Goal: Information Seeking & Learning: Learn about a topic

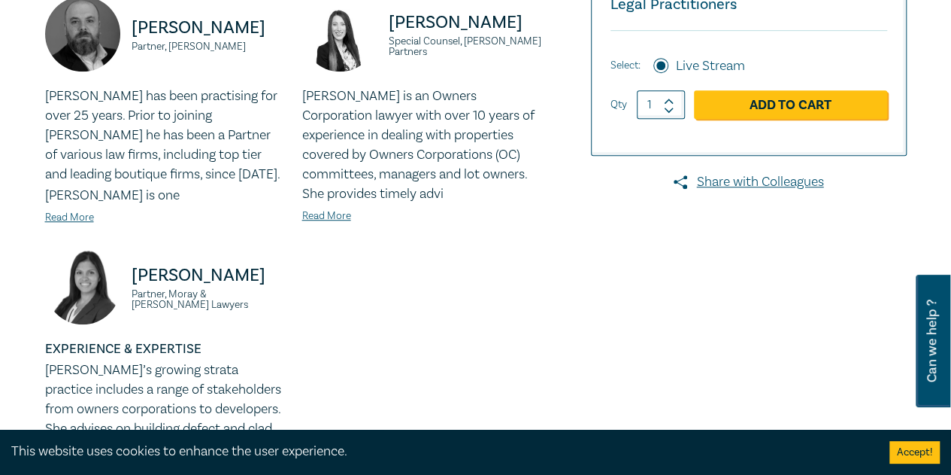
scroll to position [827, 0]
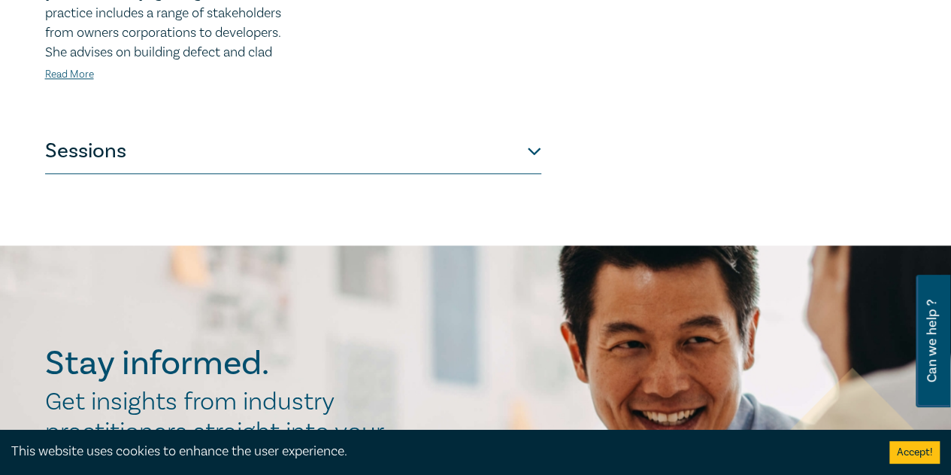
click at [249, 167] on button "Sessions" at bounding box center [293, 151] width 496 height 45
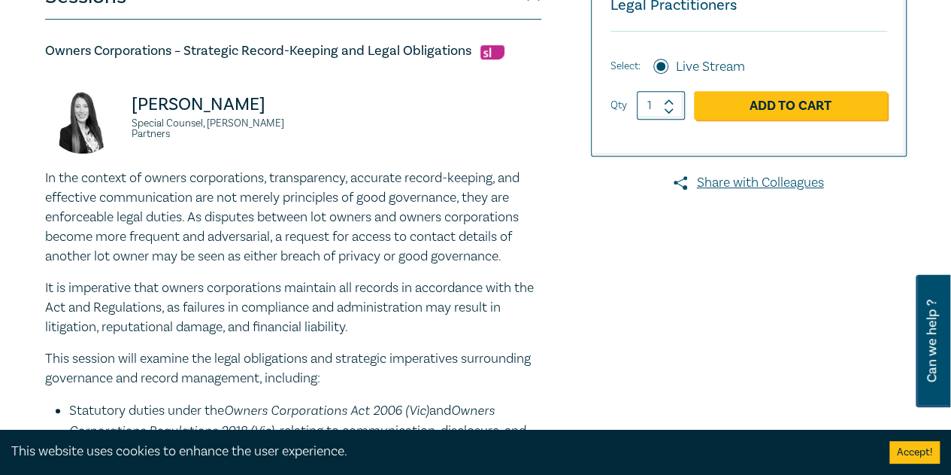
scroll to position [451, 0]
click at [260, 43] on h5 "Owners Corporations – Strategic Record-Keeping and Legal Obligations" at bounding box center [293, 50] width 496 height 18
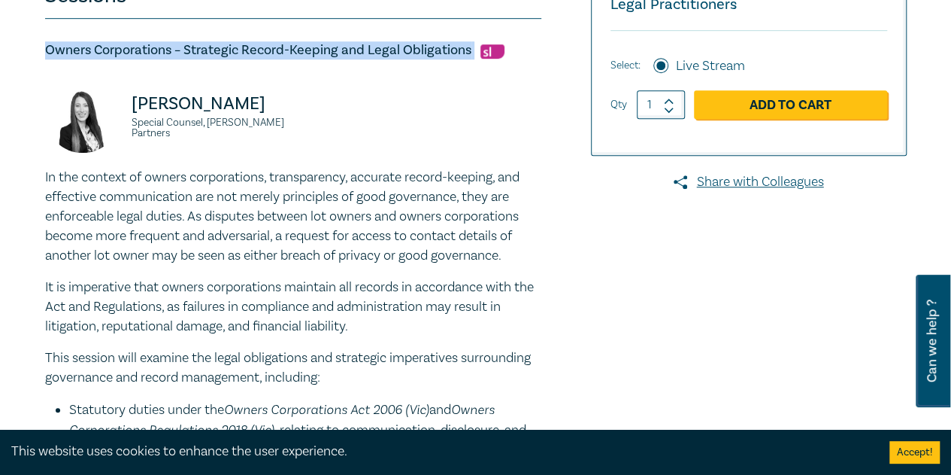
drag, startPoint x: 472, startPoint y: 49, endPoint x: 62, endPoint y: 43, distance: 409.9
copy h5 "Owners Corporations – Strategic Record-Keeping and Legal Obligations"
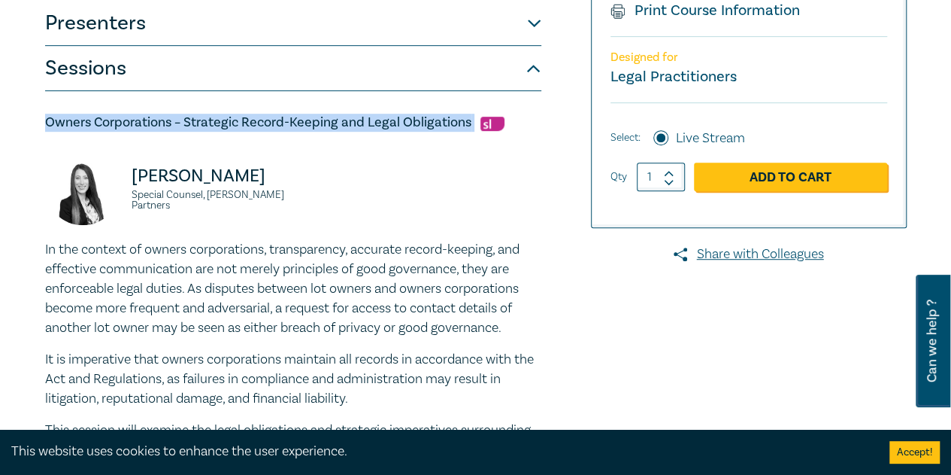
drag, startPoint x: 428, startPoint y: 288, endPoint x: 0, endPoint y: 246, distance: 430.0
copy div "In the context of owners corporations, transparency, accurate record-keeping, a…"
drag, startPoint x: 233, startPoint y: 194, endPoint x: 134, endPoint y: 162, distance: 104.2
click at [134, 164] on p "Deborah Andronaco" at bounding box center [208, 176] width 153 height 24
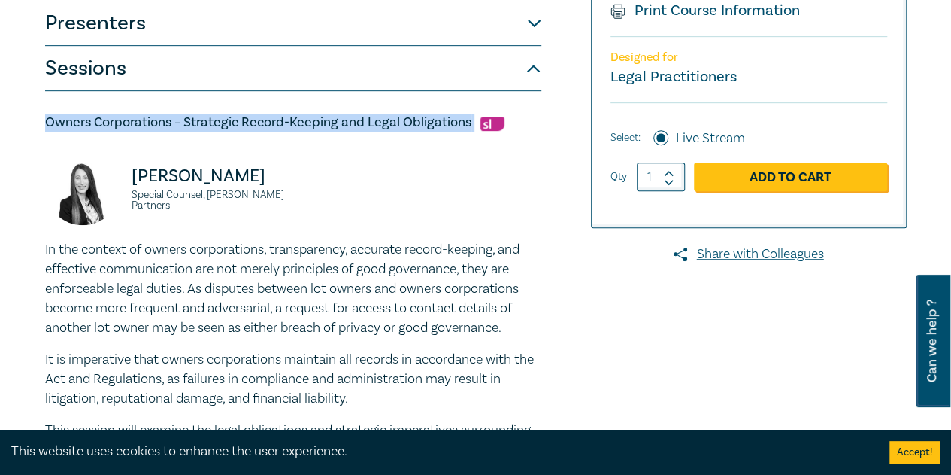
copy p "Deborah Andronaco"
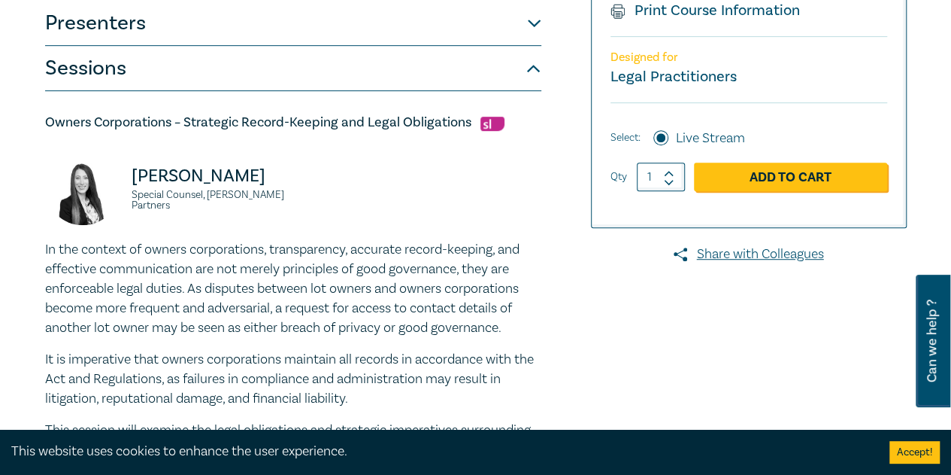
click at [287, 214] on div "Deborah Andronaco Special Counsel, Aitken Partners" at bounding box center [164, 195] width 257 height 90
drag, startPoint x: 296, startPoint y: 211, endPoint x: 128, endPoint y: 220, distance: 168.0
click at [128, 220] on div "Deborah Andronaco Special Counsel, Aitken Partners" at bounding box center [293, 195] width 514 height 90
copy small "Special Counsel, Aitken Partners"
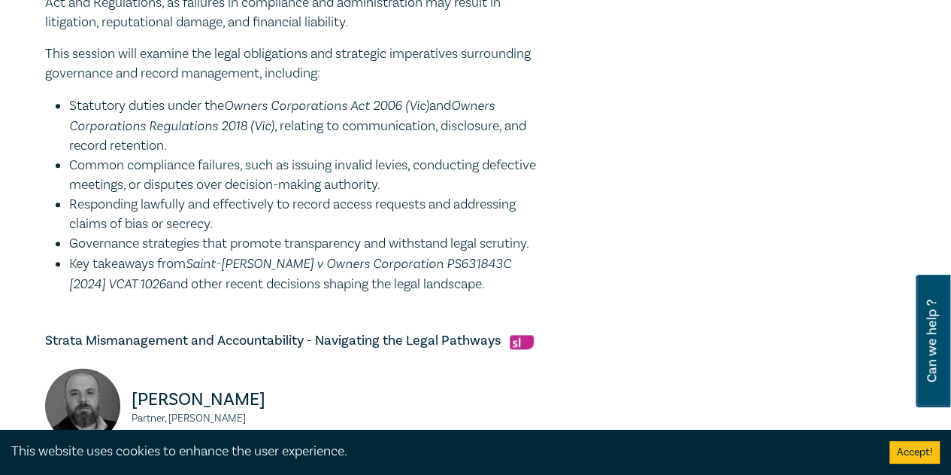
scroll to position [981, 0]
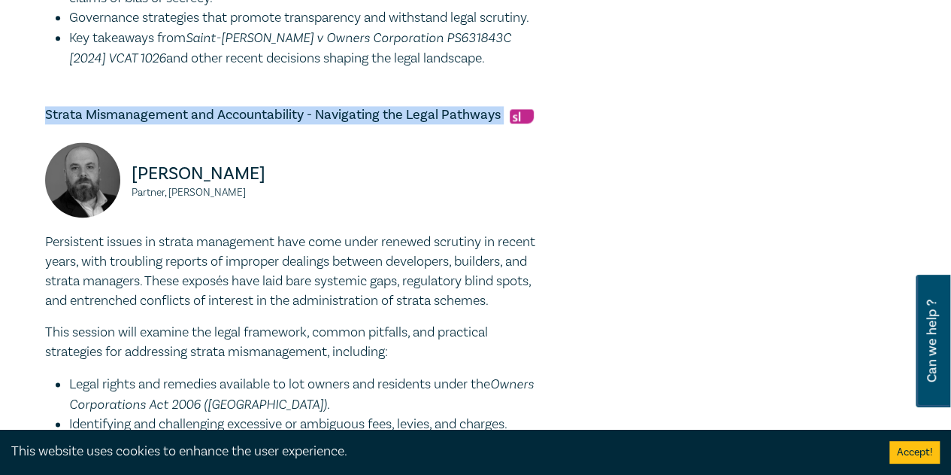
drag, startPoint x: 45, startPoint y: 113, endPoint x: 500, endPoint y: 115, distance: 455.0
click at [500, 115] on h5 "Strata Mismanagement and Accountability - Navigating the Legal Pathways" at bounding box center [293, 115] width 496 height 18
copy h5 "Strata Mismanagement and Accountability - Navigating the Legal Pathways"
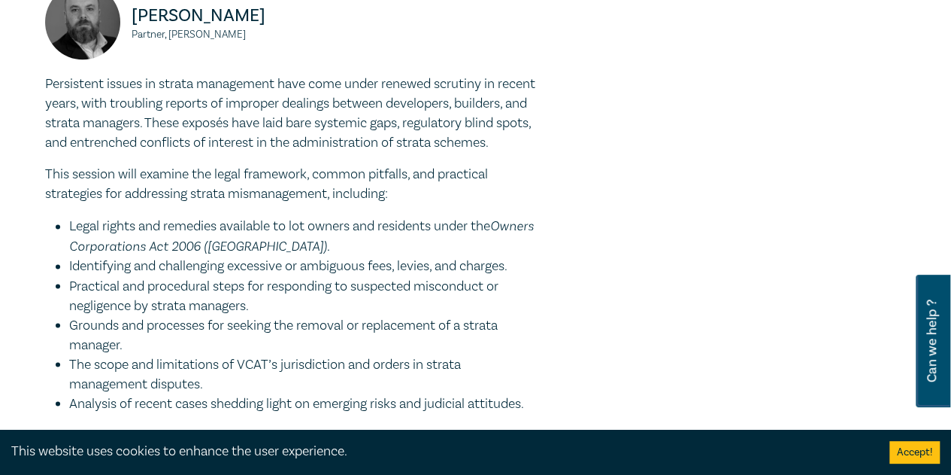
scroll to position [1004, 0]
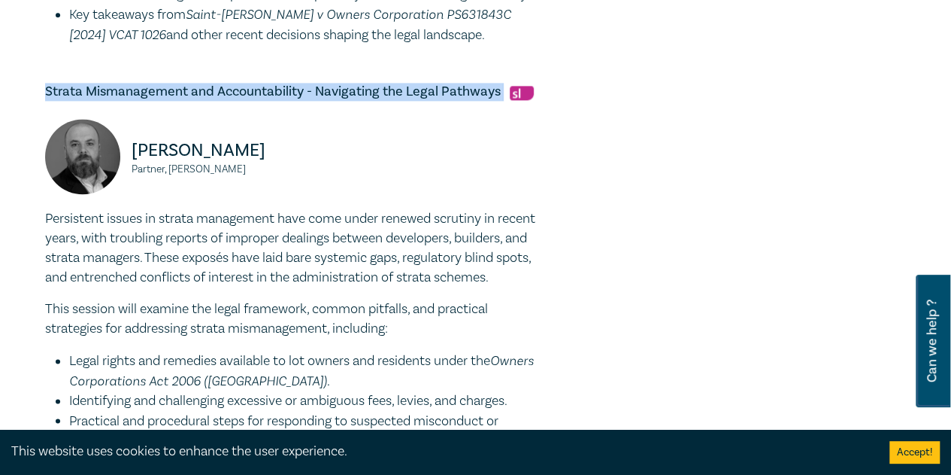
drag, startPoint x: 575, startPoint y: 284, endPoint x: 47, endPoint y: 211, distance: 533.6
click at [29, 209] on div "Owners Corporation Intensive I25054 CPD Intensive (3 Point) CPD Points 3 Point …" at bounding box center [475, 172] width 951 height 2107
copy div "Persistent issues in strata management have come under renewed scrutiny in rece…"
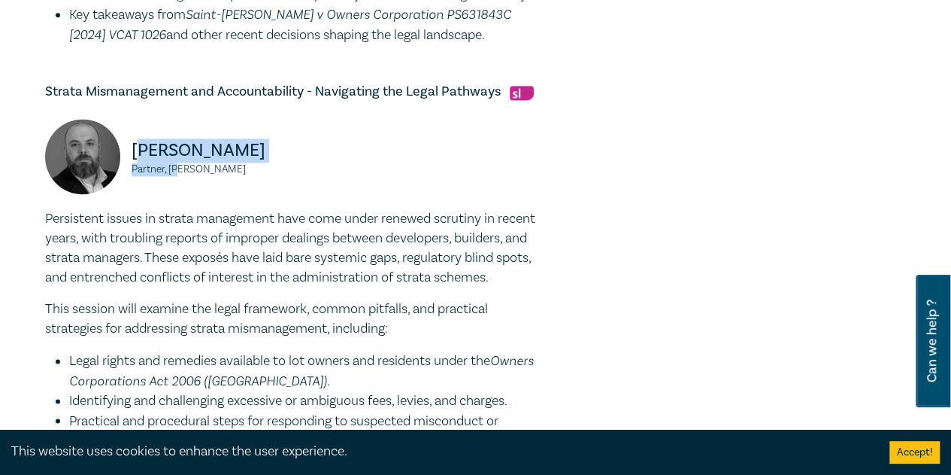
drag, startPoint x: 184, startPoint y: 166, endPoint x: 139, endPoint y: 146, distance: 48.8
click at [139, 146] on div "Tim Graham Partner, Chambers Russell Lawyers" at bounding box center [164, 164] width 239 height 90
click at [166, 180] on div "Tim Graham Partner, Chambers Russell Lawyers" at bounding box center [164, 164] width 239 height 90
drag, startPoint x: 186, startPoint y: 172, endPoint x: 135, endPoint y: 133, distance: 64.4
click at [135, 133] on div "Tim Graham Partner, Chambers Russell Lawyers" at bounding box center [164, 164] width 239 height 90
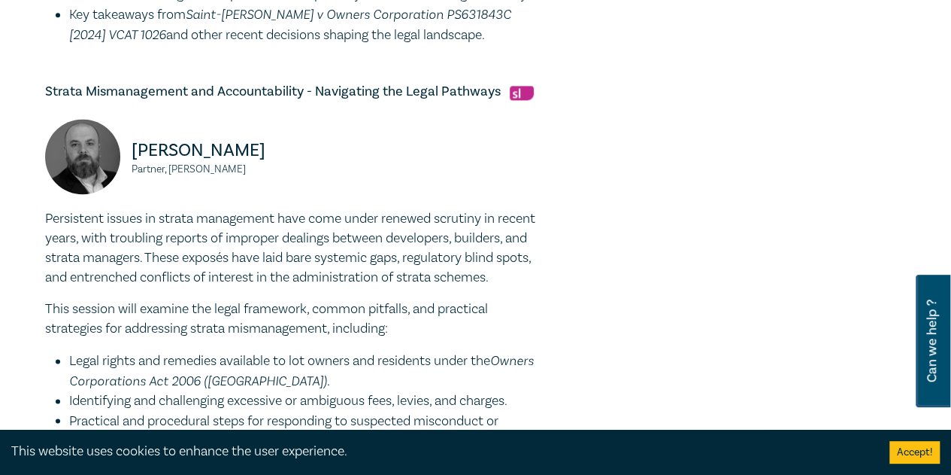
copy div "Tim Graham Partner, Chambers Russell Lawyers"
click at [352, 159] on div "Tim Graham Partner, Chambers Russell Lawyers" at bounding box center [293, 164] width 514 height 90
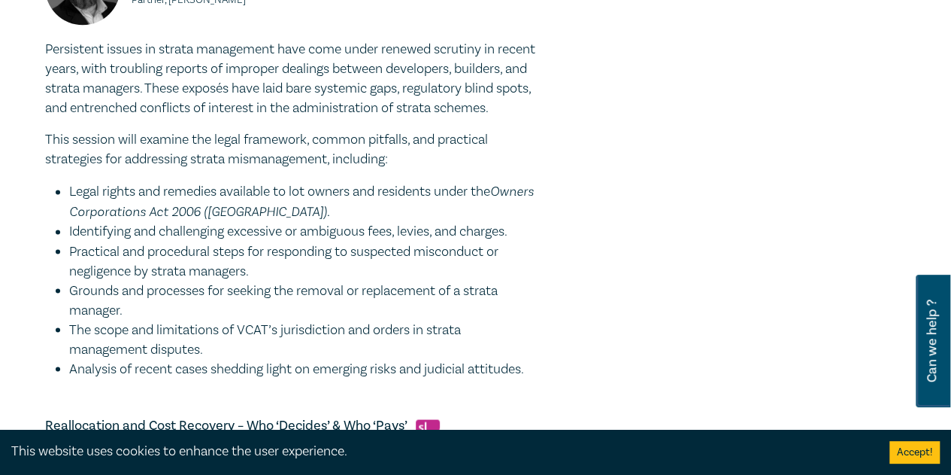
scroll to position [1455, 0]
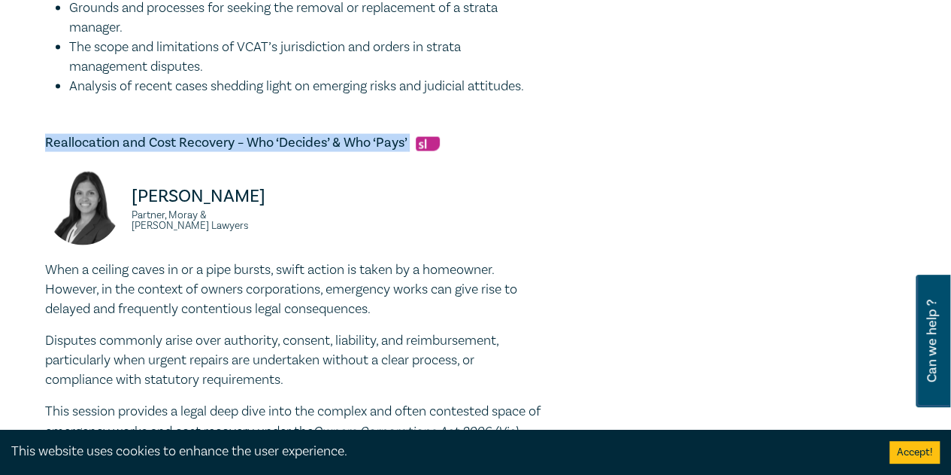
drag, startPoint x: 409, startPoint y: 157, endPoint x: 117, endPoint y: 146, distance: 292.0
copy h5 "Reallocation and Cost Recovery – Who ‘Decides’ & Who ‘Pays’"
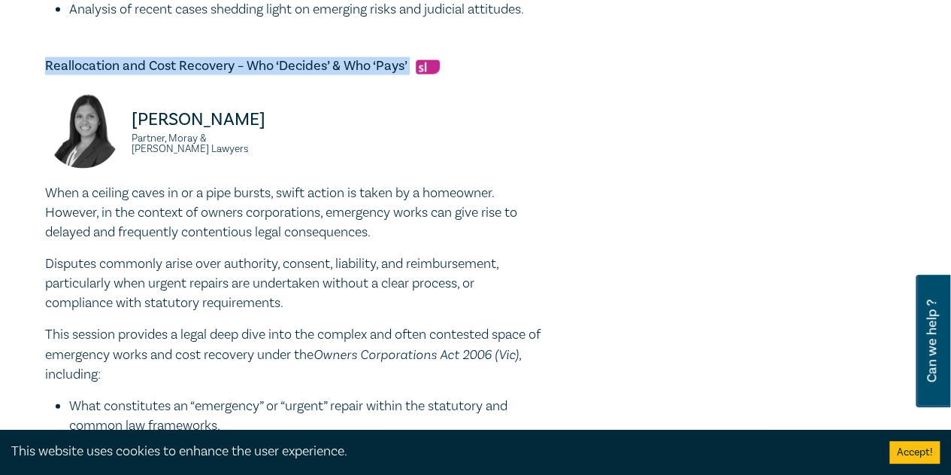
scroll to position [1635, 0]
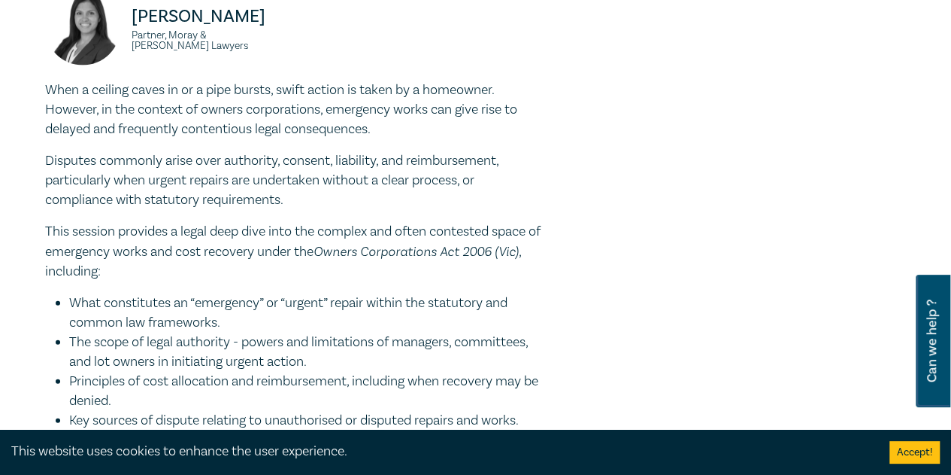
drag, startPoint x: 203, startPoint y: 234, endPoint x: 101, endPoint y: 133, distance: 143.6
copy div "When a ceiling caves in or a pipe bursts, swift action is taken by a homeowner.…"
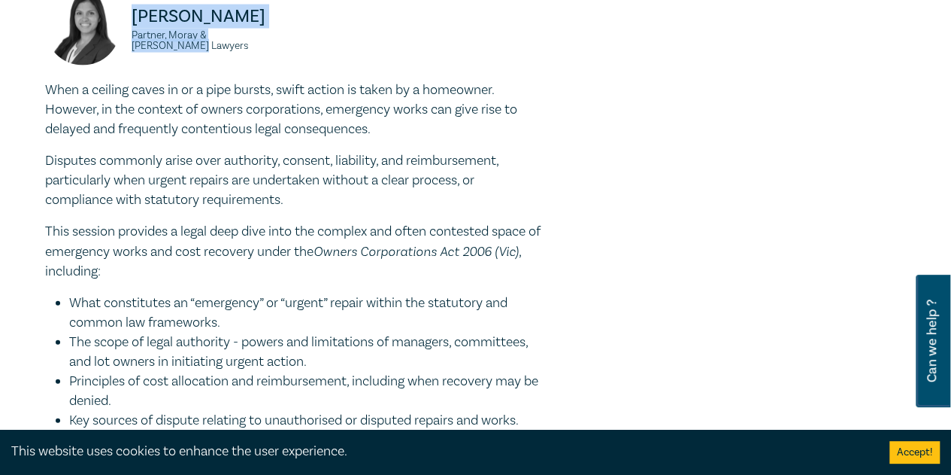
drag, startPoint x: 180, startPoint y: 57, endPoint x: 130, endPoint y: 28, distance: 57.7
click at [130, 28] on div "Fabienne Loncar Partner, Moray & Agnew Lawyers" at bounding box center [293, 35] width 514 height 90
copy div "Fabienne Loncar Partner, Moray & Agnew Lawyers"
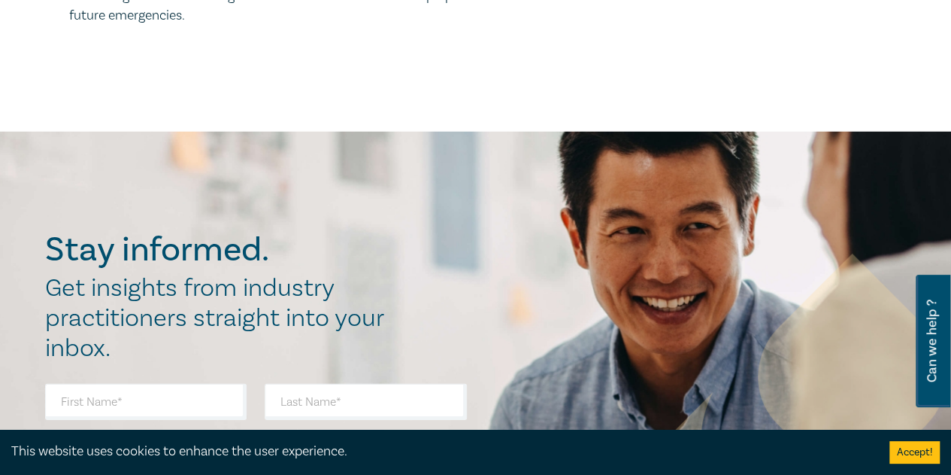
scroll to position [1786, 0]
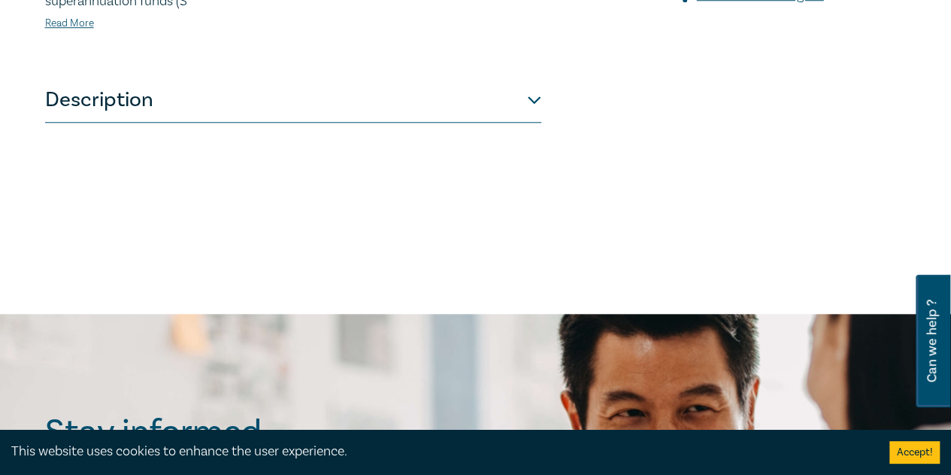
scroll to position [526, 0]
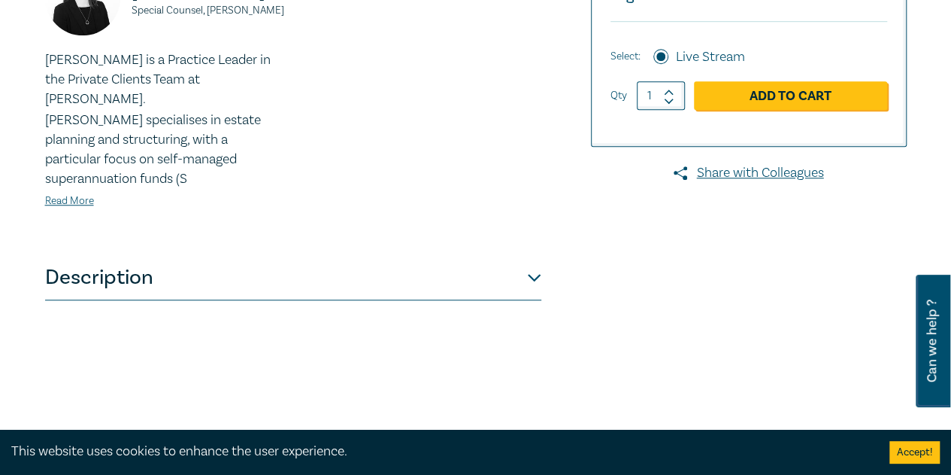
click at [177, 255] on button "Description" at bounding box center [293, 277] width 496 height 45
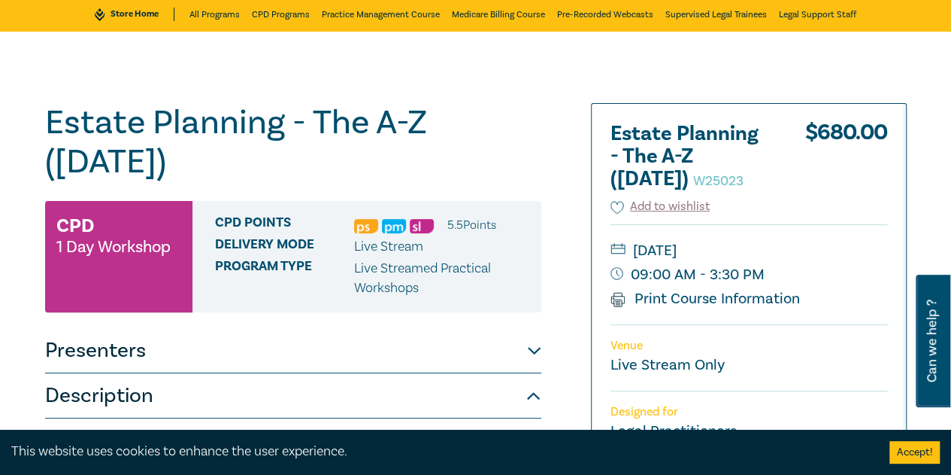
scroll to position [0, 0]
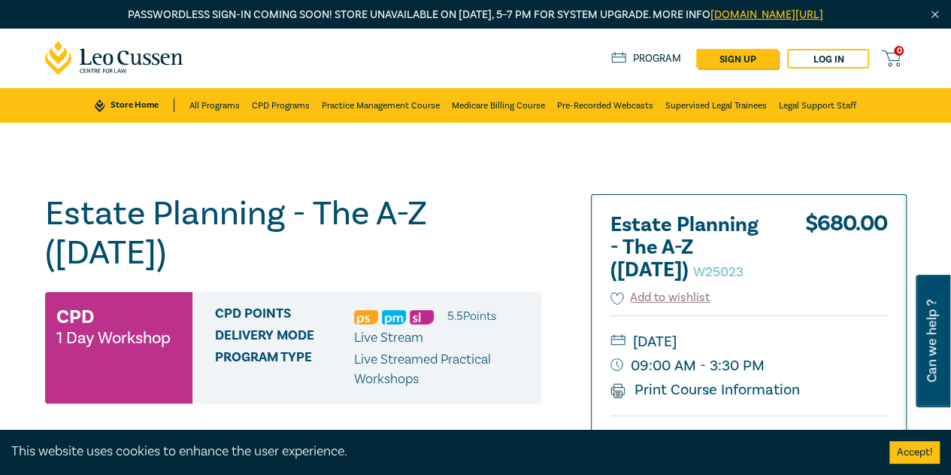
drag, startPoint x: 163, startPoint y: 248, endPoint x: 156, endPoint y: 249, distance: 7.6
click at [156, 249] on h1 "Estate Planning - The A-Z (Nov 2025) W25023" at bounding box center [293, 233] width 496 height 78
drag, startPoint x: 205, startPoint y: 253, endPoint x: 0, endPoint y: 184, distance: 216.0
copy h1 "Estate Planning - The A-Z ([DATE])"
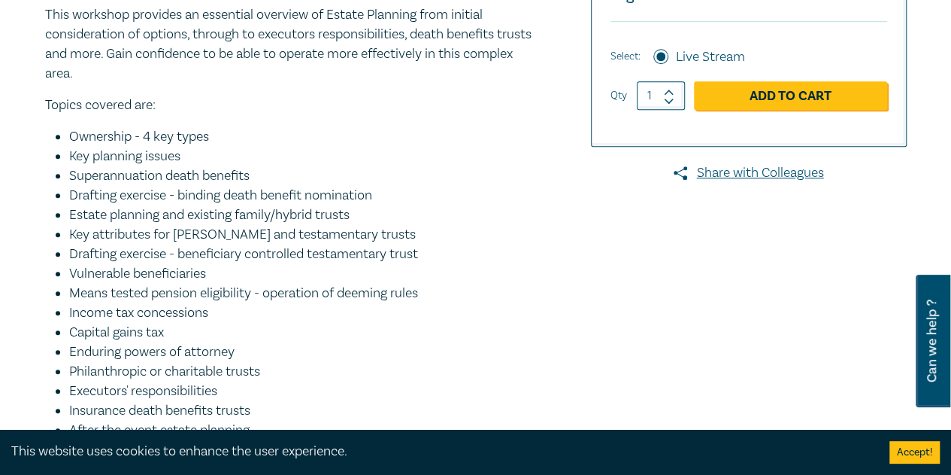
scroll to position [301, 0]
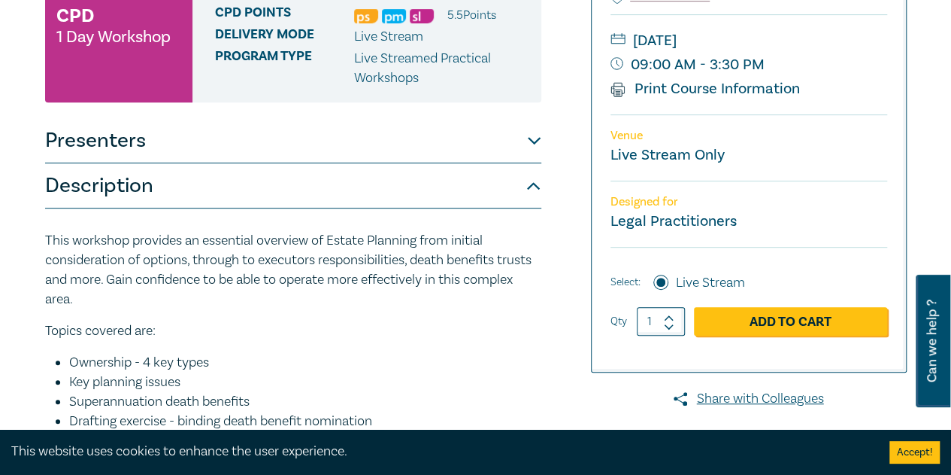
drag, startPoint x: 190, startPoint y: 138, endPoint x: 180, endPoint y: 141, distance: 10.2
click at [190, 138] on button "Presenters" at bounding box center [293, 140] width 496 height 45
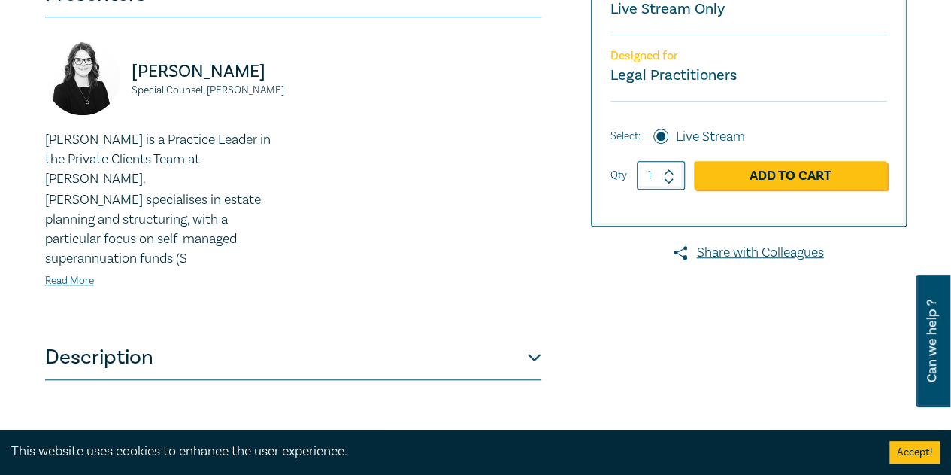
scroll to position [451, 0]
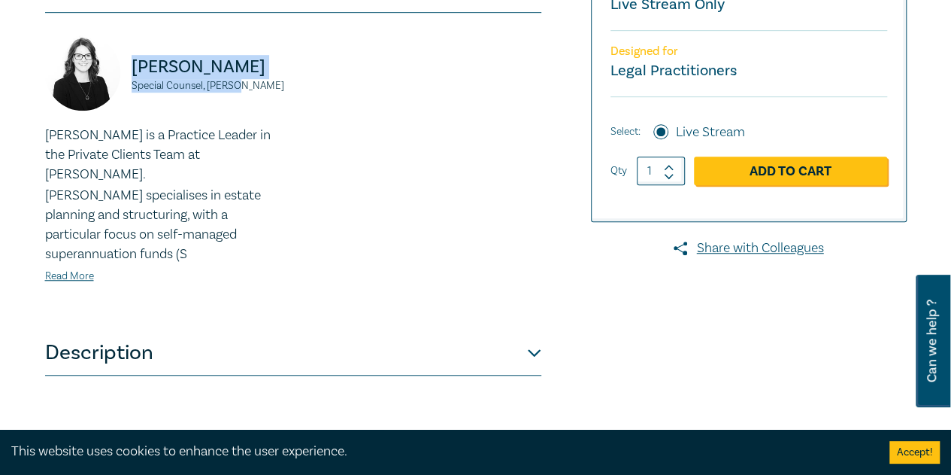
drag, startPoint x: 211, startPoint y: 83, endPoint x: 129, endPoint y: 53, distance: 87.3
click at [129, 53] on div "Rowdy Johnson Special Counsel, Moores" at bounding box center [164, 80] width 239 height 90
copy div "Rowdy Johnson Special Counsel, Moores"
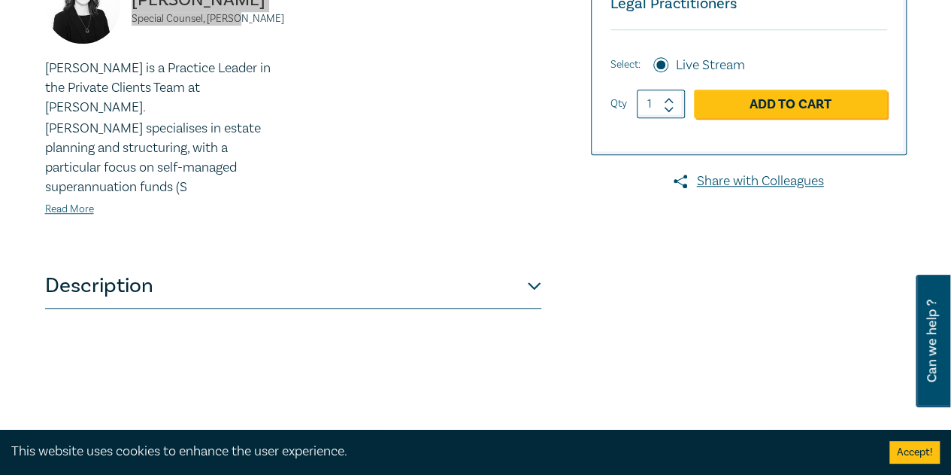
scroll to position [677, 0]
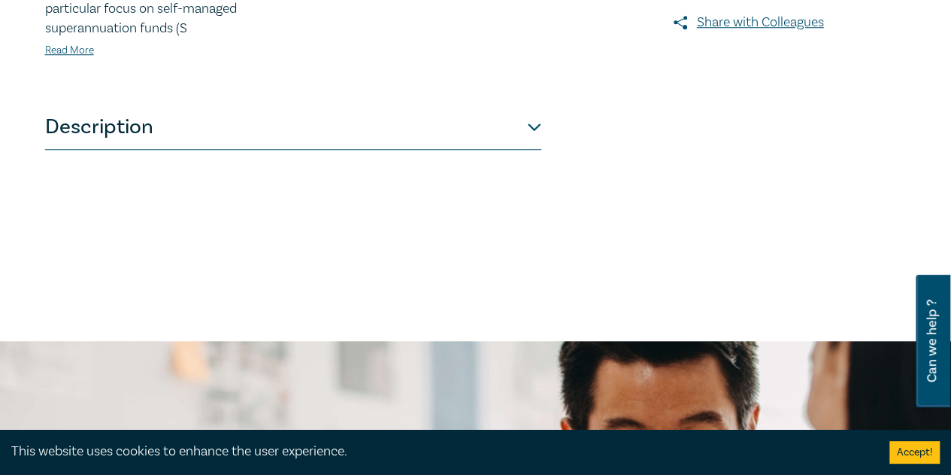
drag, startPoint x: 162, startPoint y: 108, endPoint x: 135, endPoint y: 137, distance: 39.9
click at [162, 108] on button "Description" at bounding box center [293, 127] width 496 height 45
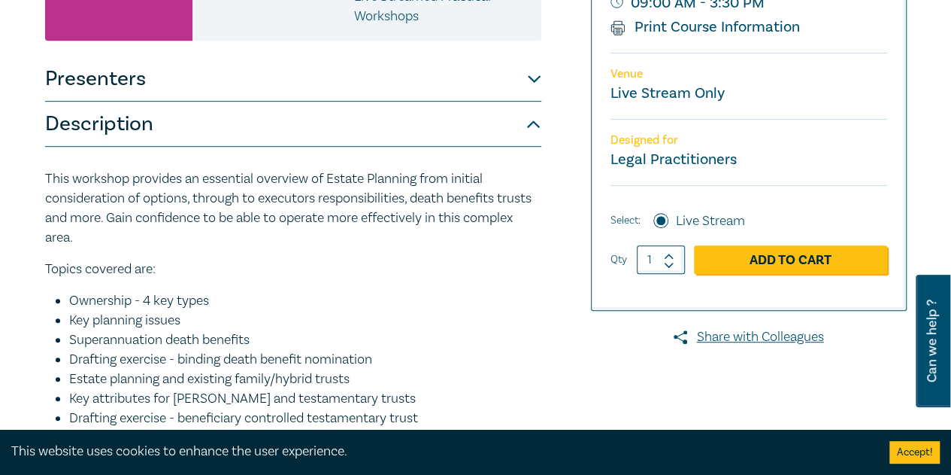
scroll to position [366, 0]
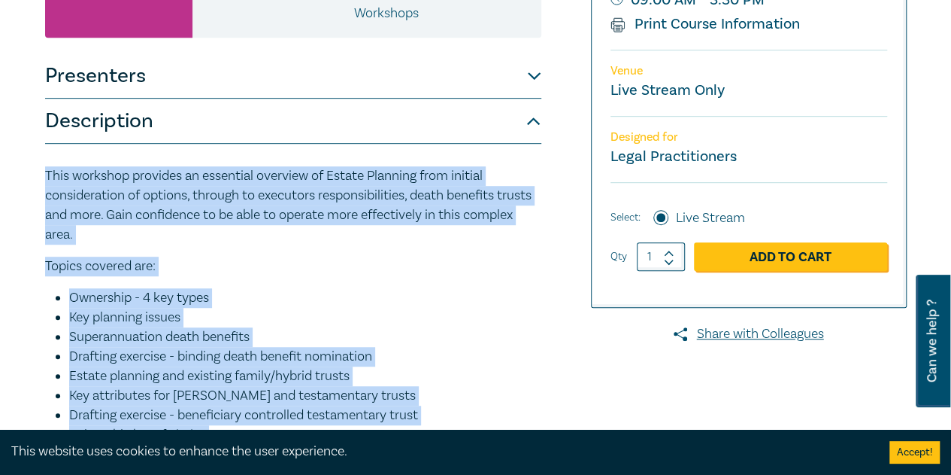
drag, startPoint x: 536, startPoint y: 365, endPoint x: 29, endPoint y: 178, distance: 540.2
click at [29, 178] on div "Estate Planning - The A-Z (Nov 2025) W25023 CPD 1 Day Workshop CPD Points 5.5 P…" at bounding box center [475, 274] width 951 height 1034
copy div "This workshop provides an essential overview of Estate Planning from initial co…"
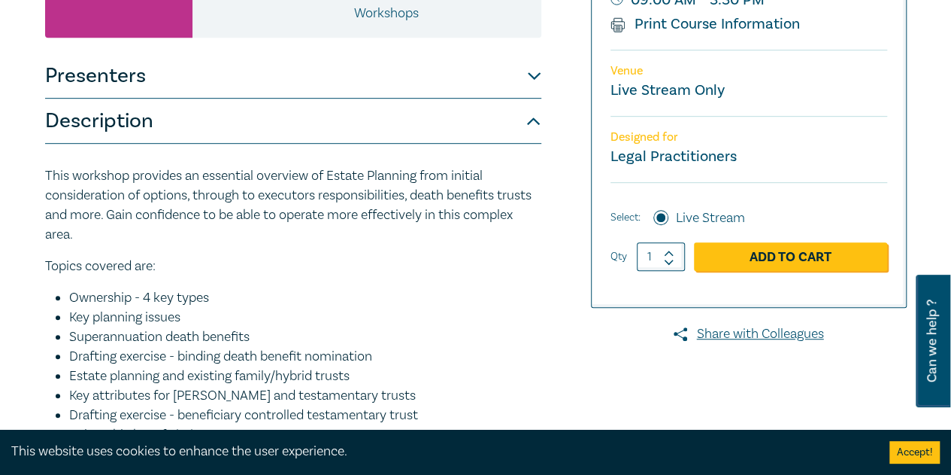
click at [0, 71] on div "Estate Planning - The A-Z (Nov 2025) W25023 CPD 1 Day Workshop CPD Points 5.5 P…" at bounding box center [475, 274] width 951 height 1034
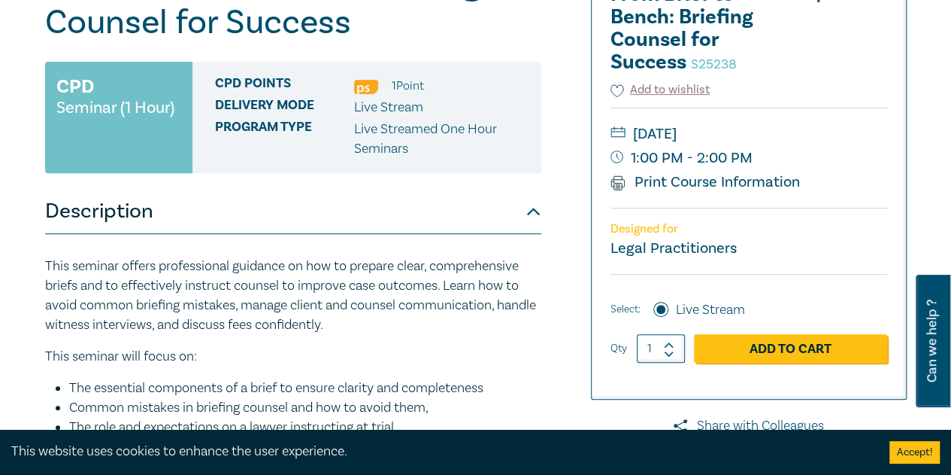
scroll to position [150, 0]
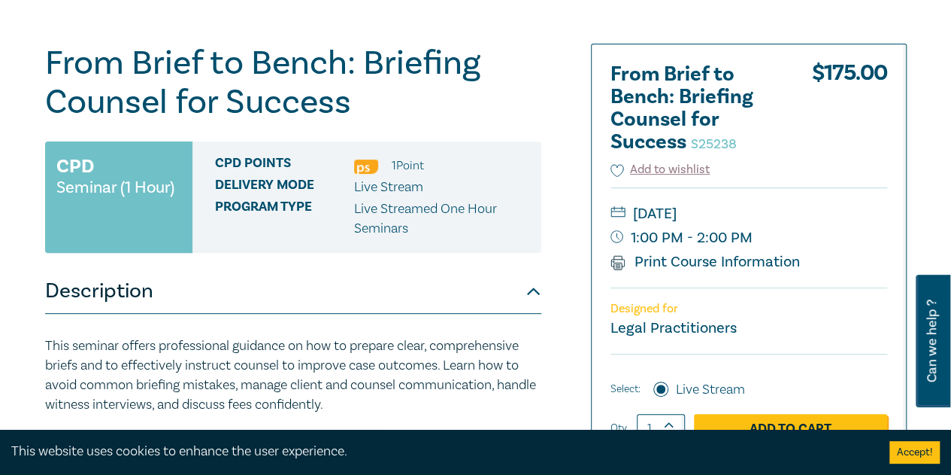
click at [496, 287] on button "Description" at bounding box center [293, 291] width 496 height 45
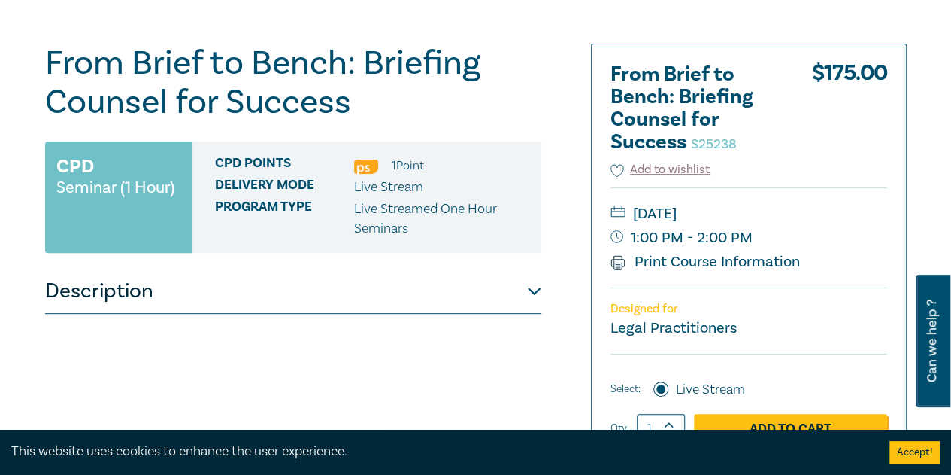
click at [496, 288] on button "Description" at bounding box center [293, 291] width 496 height 45
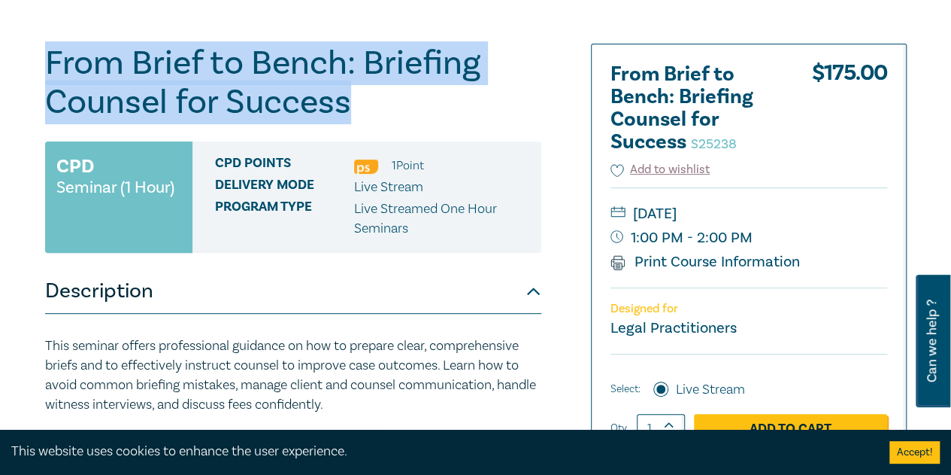
drag, startPoint x: 417, startPoint y: 115, endPoint x: 5, endPoint y: 71, distance: 415.2
click at [5, 71] on div "From Brief to Bench: Briefing Counsel for Success S25238 CPD Seminar (1 Hour) C…" at bounding box center [475, 419] width 951 height 895
copy h1 "From Brief to Bench: Briefing Counsel for Success"
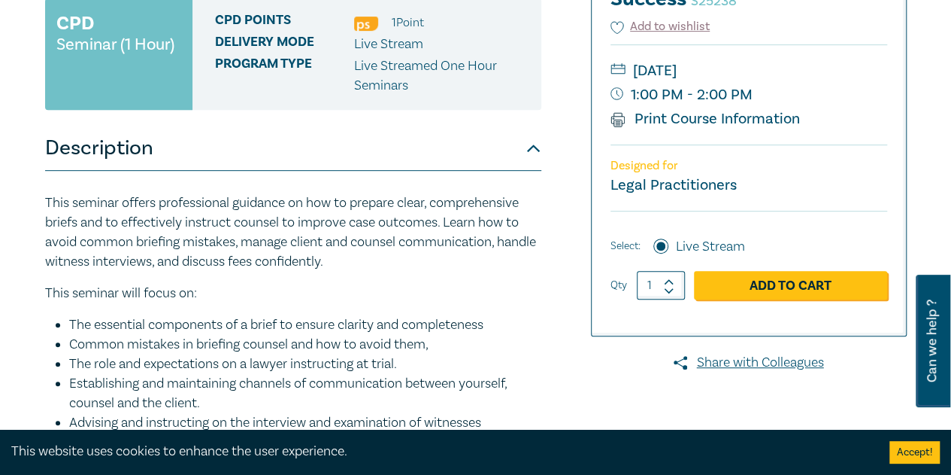
scroll to position [451, 0]
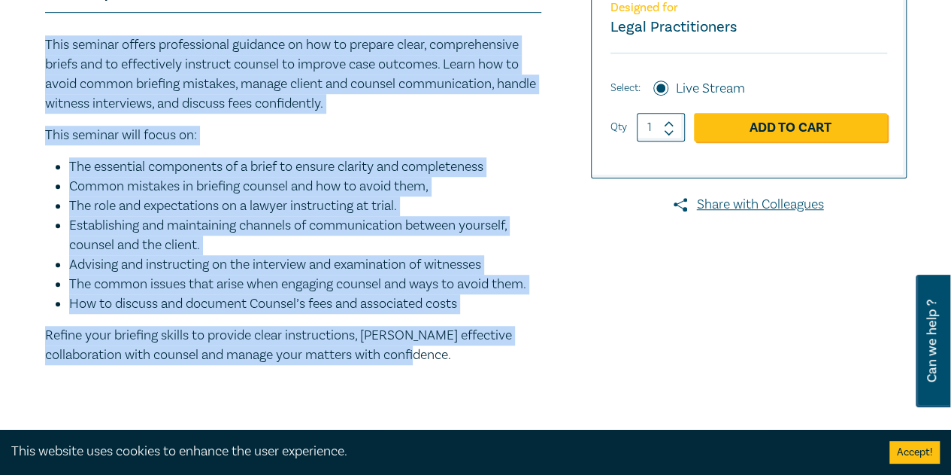
drag, startPoint x: 185, startPoint y: 323, endPoint x: 24, endPoint y: 47, distance: 319.5
click at [24, 47] on div "From Brief to Bench: Briefing Counsel for Success S25238 CPD Seminar (1 Hour) C…" at bounding box center [475, 118] width 951 height 895
copy div "This seminar offers professional guidance on how to prepare clear, comprehensiv…"
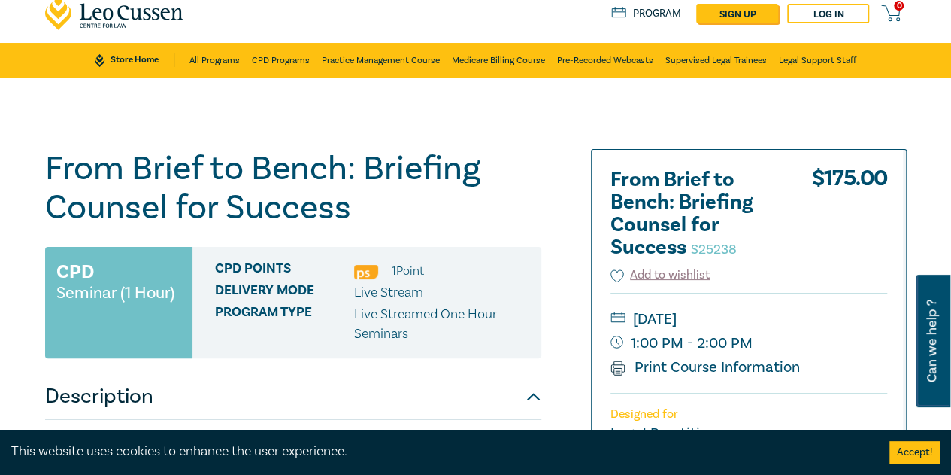
scroll to position [0, 0]
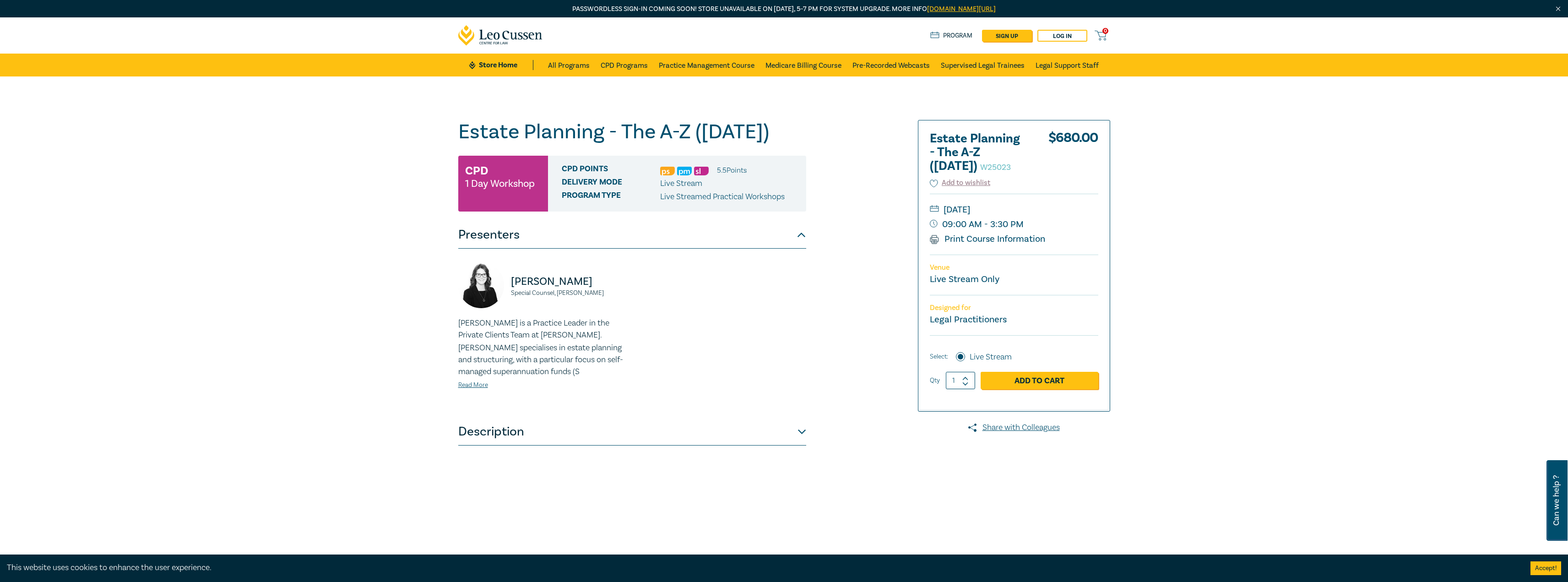
click at [555, 427] on button "Description" at bounding box center [632, 432] width 348 height 27
